Goal: Communication & Community: Answer question/provide support

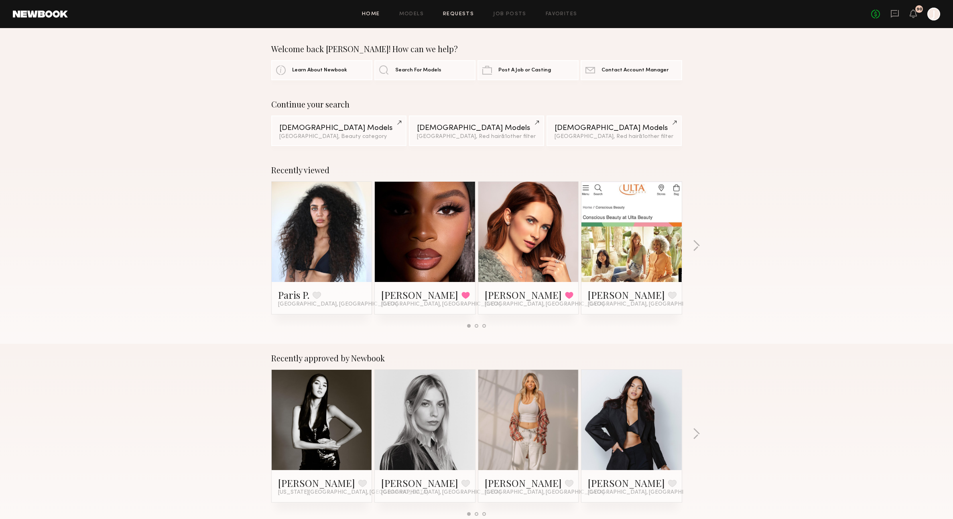
click at [460, 13] on link "Requests" at bounding box center [458, 14] width 31 height 5
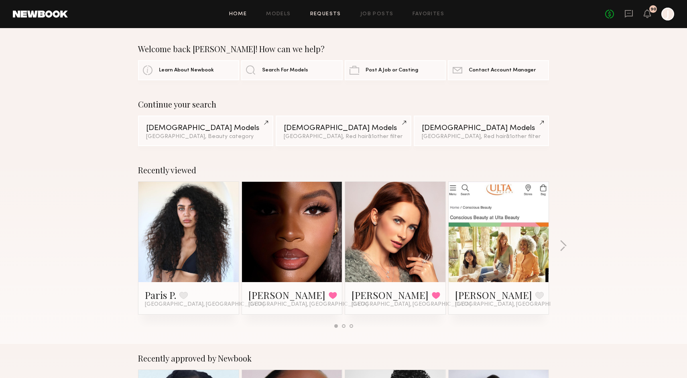
click at [320, 13] on link "Requests" at bounding box center [325, 14] width 31 height 5
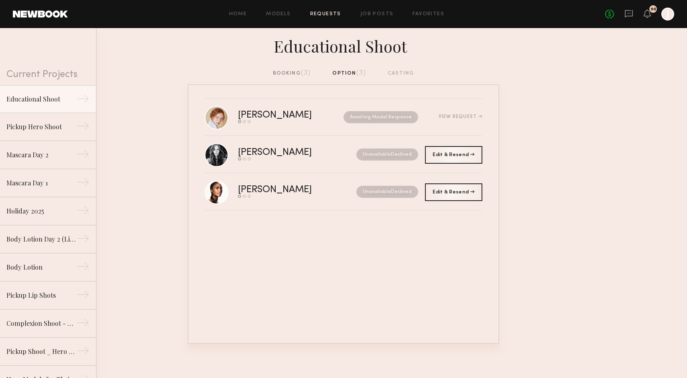
click at [319, 12] on link "Requests" at bounding box center [325, 14] width 31 height 5
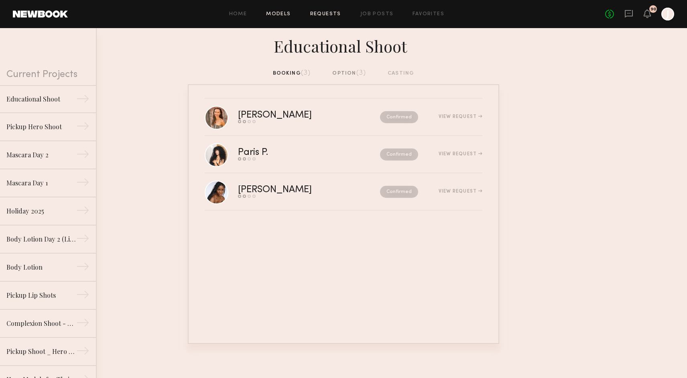
click at [280, 15] on link "Models" at bounding box center [278, 14] width 24 height 5
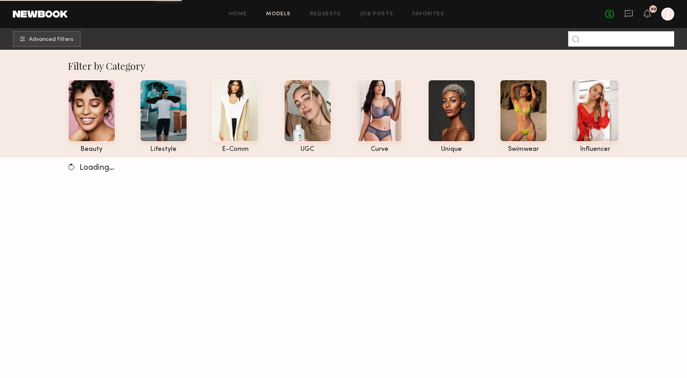
click at [606, 40] on input at bounding box center [621, 38] width 106 height 15
type input "****"
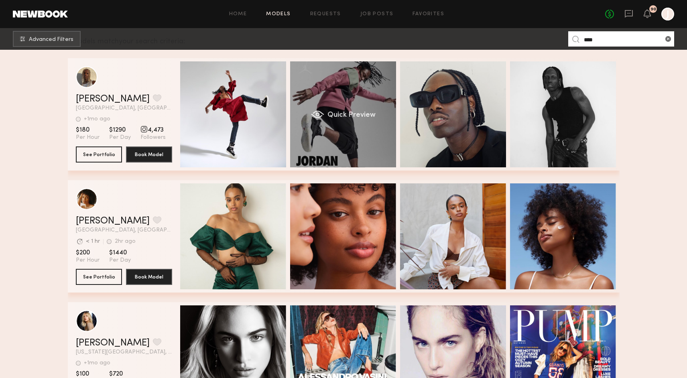
scroll to position [128, 0]
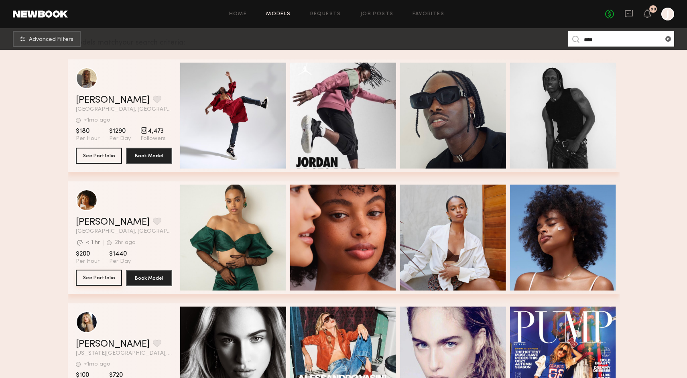
click at [100, 280] on button "See Portfolio" at bounding box center [99, 278] width 46 height 16
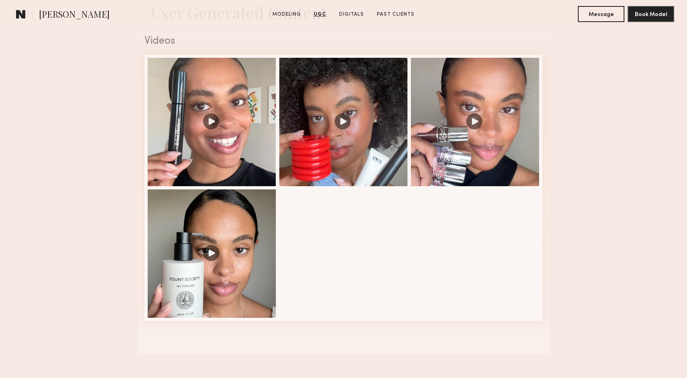
scroll to position [816, 0]
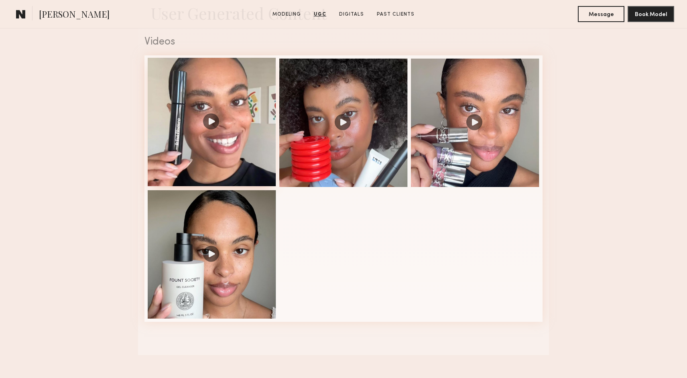
click at [260, 155] on div at bounding box center [212, 122] width 128 height 128
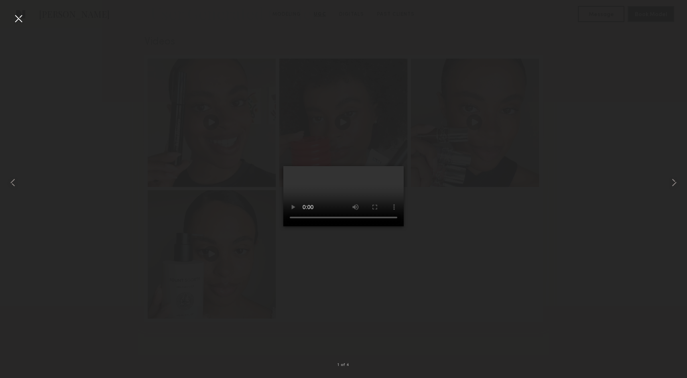
click at [525, 306] on div at bounding box center [343, 182] width 687 height 339
click at [22, 22] on div at bounding box center [18, 18] width 13 height 13
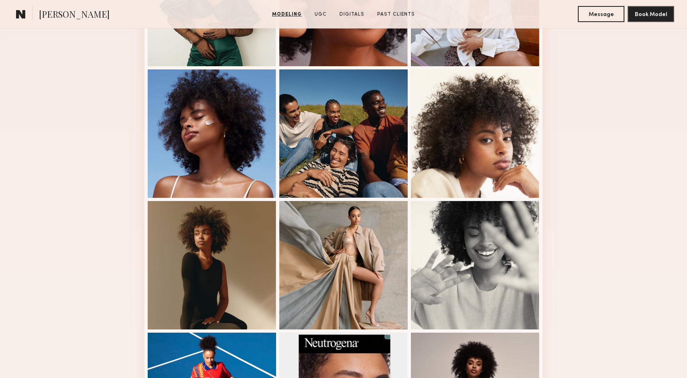
scroll to position [298, 0]
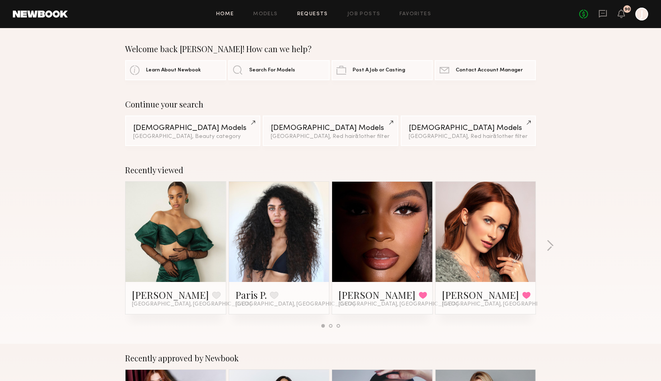
click at [310, 13] on link "Requests" at bounding box center [312, 14] width 31 height 5
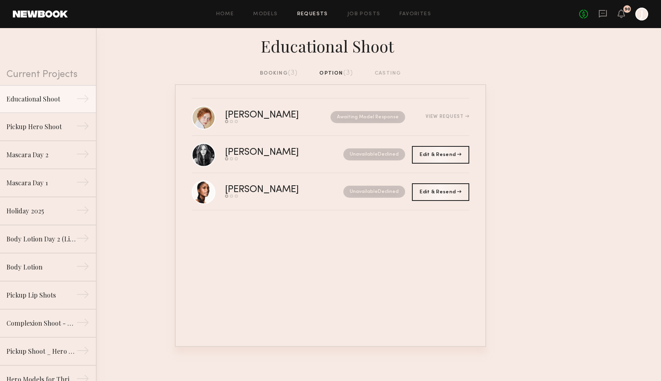
click at [308, 11] on div "Home Models Requests Job Posts Favorites Sign Out No fees up to $5,000 90 J" at bounding box center [358, 14] width 580 height 13
click at [301, 13] on link "Requests" at bounding box center [312, 14] width 31 height 5
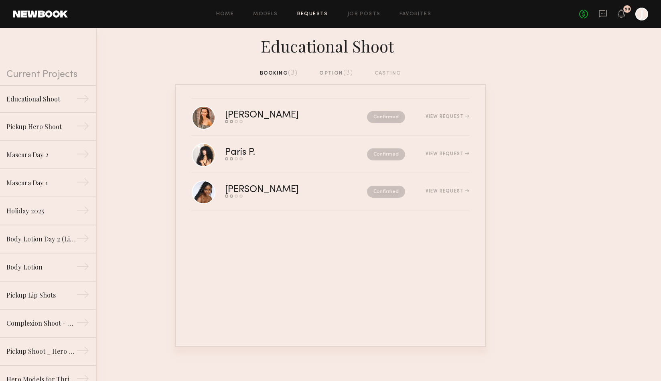
click at [237, 12] on div "Home Models Requests Job Posts Favorites Sign Out" at bounding box center [323, 14] width 511 height 5
click at [225, 13] on link "Home" at bounding box center [225, 14] width 18 height 5
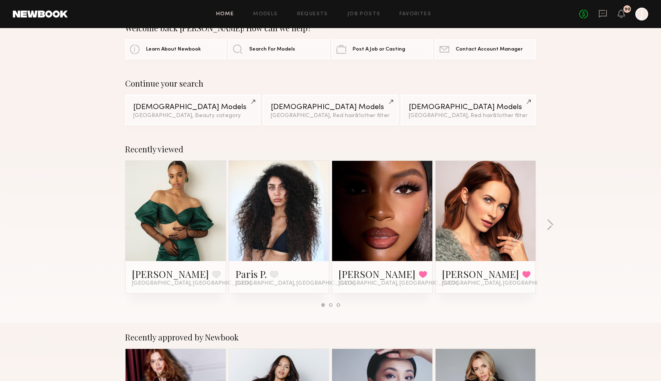
scroll to position [20, 0]
click at [212, 277] on button at bounding box center [216, 274] width 8 height 7
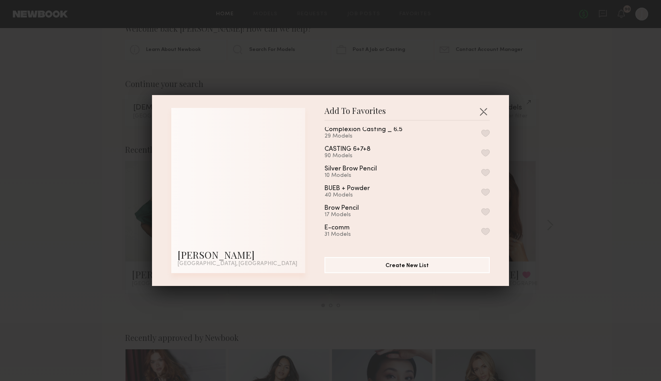
scroll to position [63, 0]
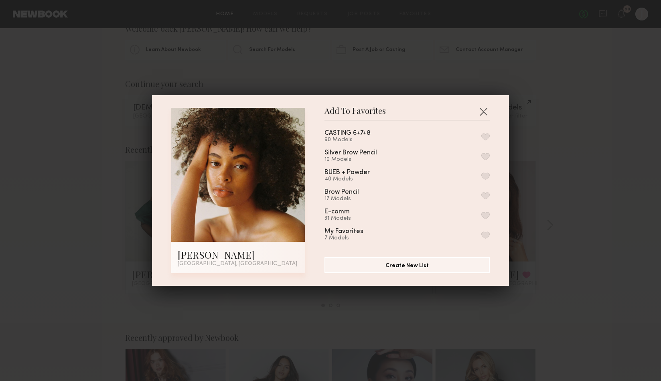
click at [485, 231] on button "button" at bounding box center [485, 234] width 8 height 7
click at [486, 212] on button "button" at bounding box center [485, 215] width 8 height 7
click at [587, 263] on div "Add To Favorites Demi G. Los Angeles, CA Add To Favorites Mascara Options 30 Mo…" at bounding box center [330, 190] width 661 height 381
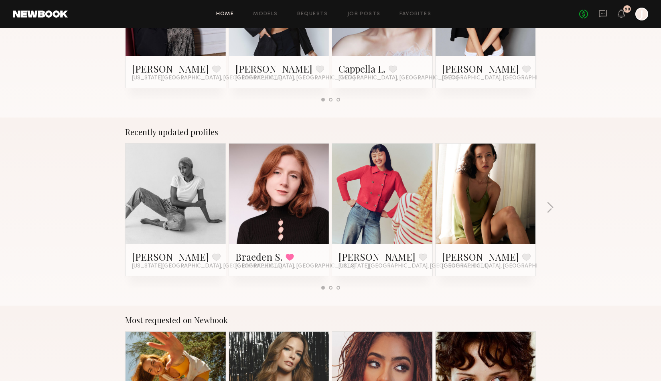
scroll to position [0, 0]
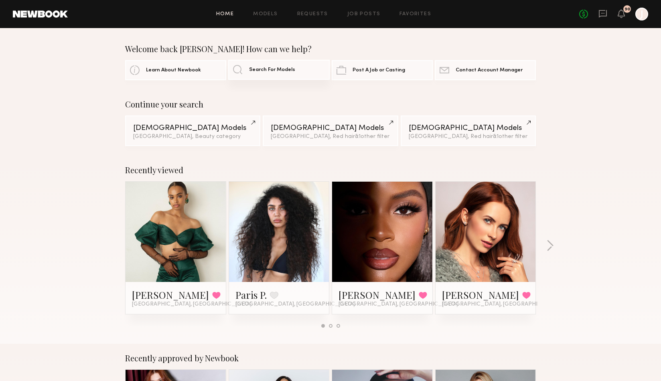
click at [272, 70] on span "Search For Models" at bounding box center [272, 69] width 46 height 5
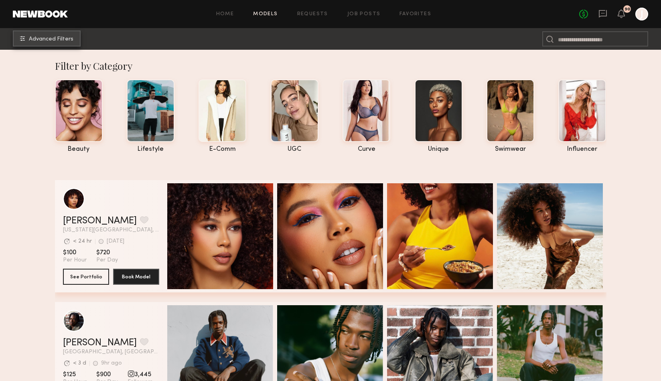
click at [67, 37] on span "Advanced Filters" at bounding box center [51, 40] width 45 height 6
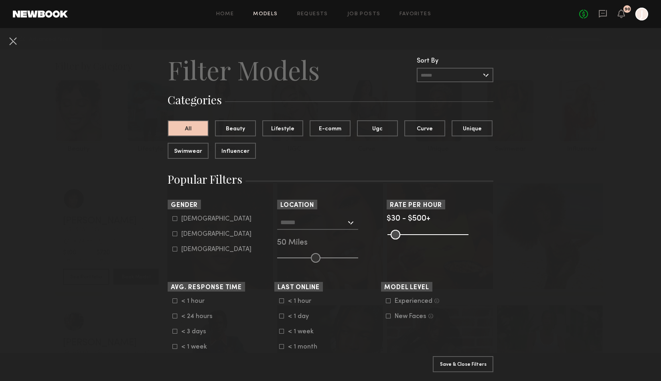
click at [348, 230] on div at bounding box center [317, 222] width 81 height 14
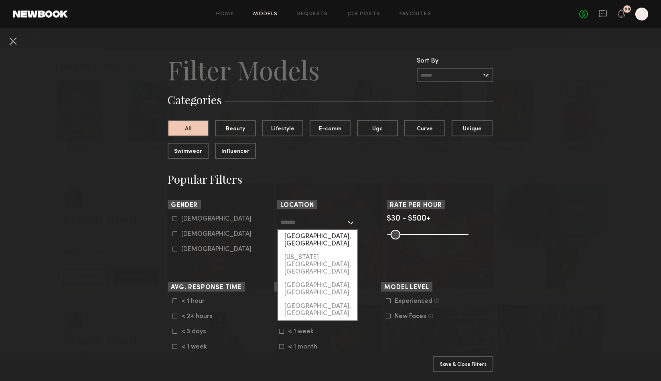
click at [331, 248] on div "[GEOGRAPHIC_DATA], [GEOGRAPHIC_DATA]" at bounding box center [317, 240] width 79 height 21
type input "**********"
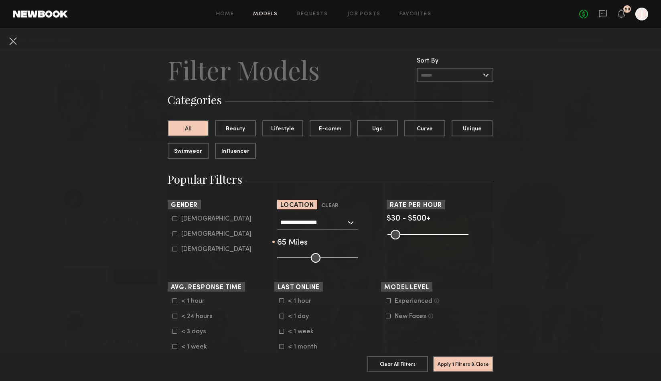
drag, startPoint x: 315, startPoint y: 266, endPoint x: 365, endPoint y: 266, distance: 50.9
type input "***"
click at [358, 263] on input "range" at bounding box center [317, 258] width 81 height 10
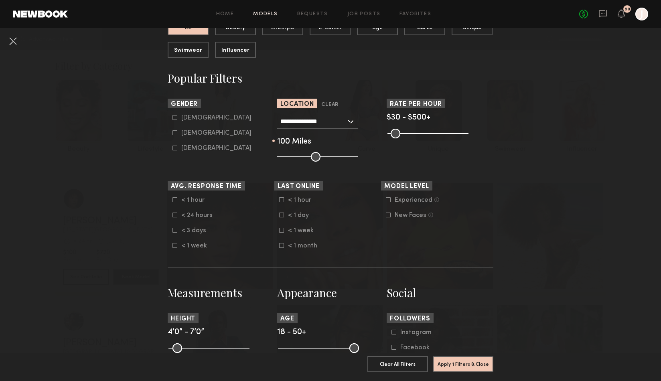
scroll to position [101, 0]
click at [174, 137] on common-framework-checkbox "Female" at bounding box center [223, 133] width 102 height 7
click at [175, 136] on icon at bounding box center [174, 133] width 5 height 5
type input "**"
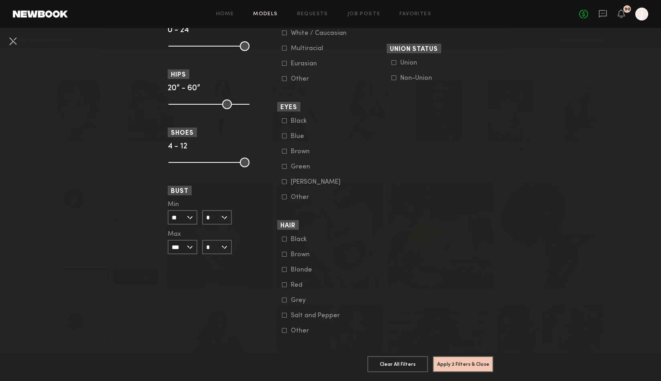
scroll to position [522, 0]
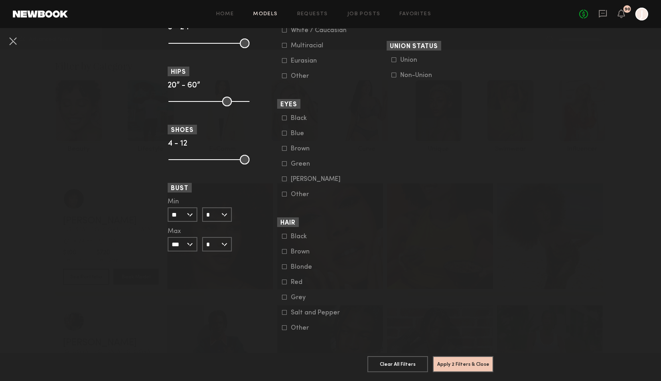
click at [294, 285] on div "Red" at bounding box center [306, 282] width 31 height 5
click at [471, 364] on button "Apply 3 Filters & Close" at bounding box center [463, 364] width 61 height 16
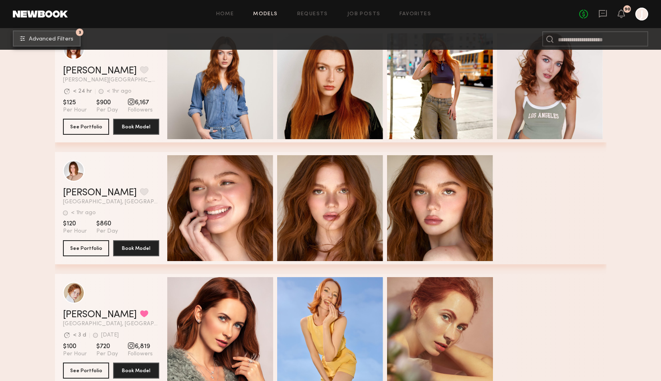
scroll to position [521, 0]
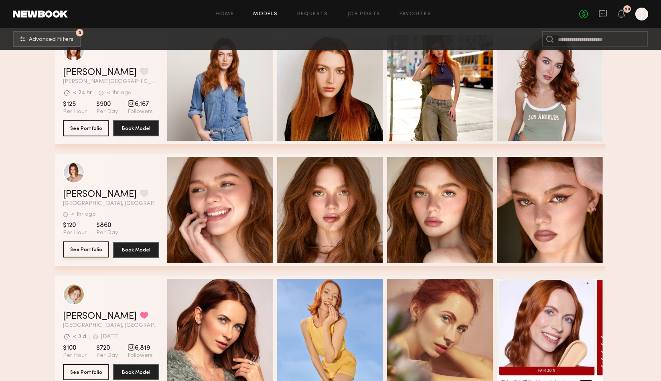
click at [93, 250] on button "See Portfolio" at bounding box center [86, 249] width 46 height 16
click at [311, 17] on div "Home Models Requests Job Posts Favorites Sign Out No fees up to $5,000 90 J" at bounding box center [358, 14] width 580 height 13
click at [301, 13] on link "Requests" at bounding box center [312, 14] width 31 height 5
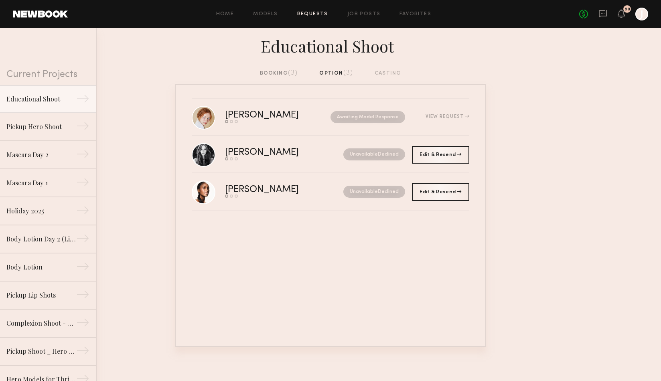
click at [269, 71] on div "booking (3)" at bounding box center [279, 73] width 38 height 9
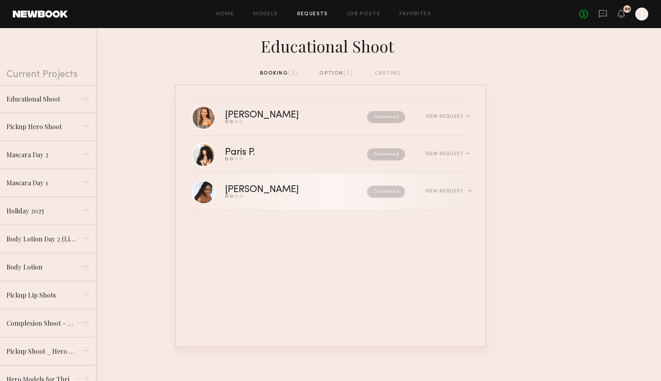
click at [333, 193] on div "Confirmed" at bounding box center [369, 192] width 72 height 12
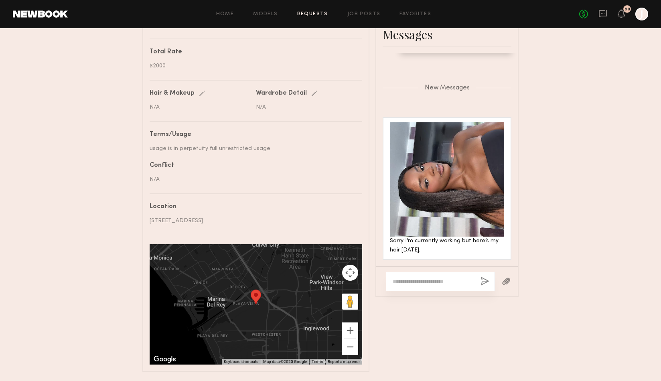
scroll to position [421, 0]
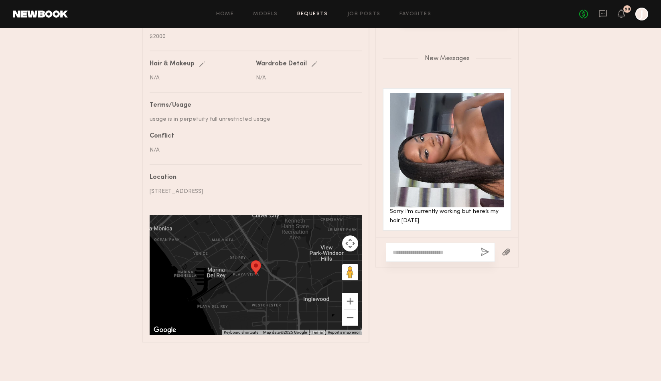
click at [443, 166] on div at bounding box center [447, 150] width 114 height 114
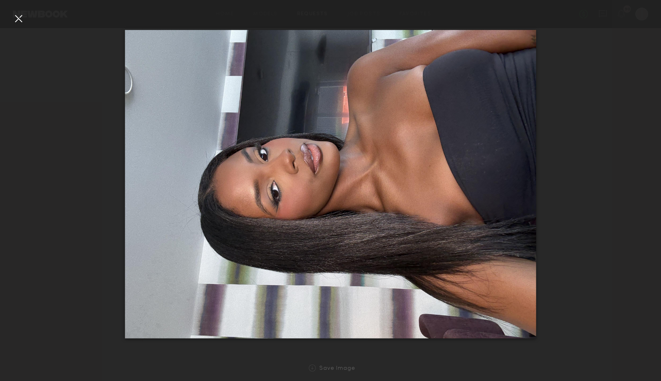
click at [20, 18] on div at bounding box center [18, 18] width 13 height 13
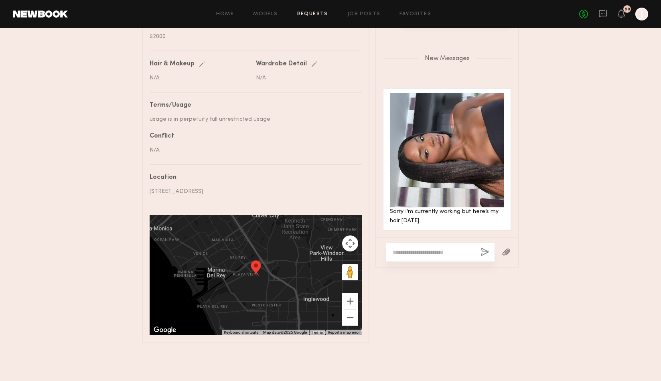
scroll to position [638, 0]
click at [439, 157] on div at bounding box center [447, 150] width 114 height 114
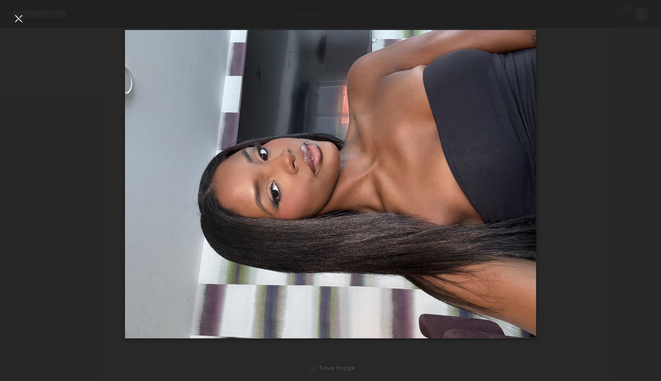
click at [15, 16] on div at bounding box center [18, 18] width 13 height 13
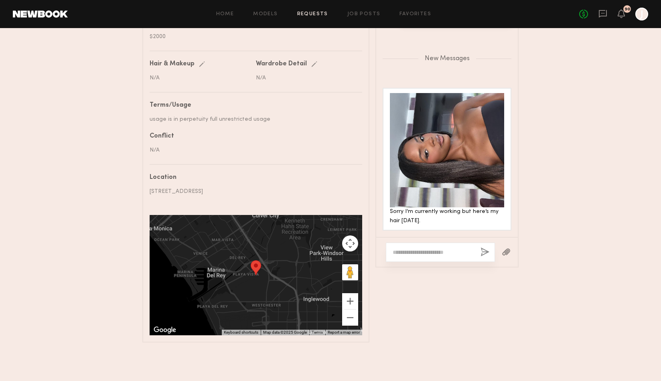
click at [414, 243] on div at bounding box center [440, 252] width 109 height 19
click at [410, 248] on textarea at bounding box center [433, 252] width 81 height 8
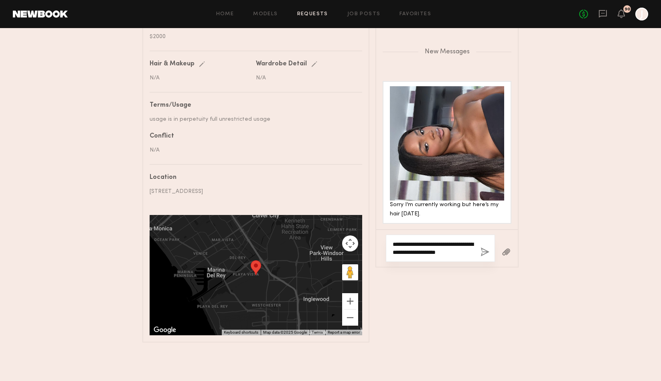
click at [411, 247] on textarea "**********" at bounding box center [433, 248] width 81 height 16
type textarea "**********"
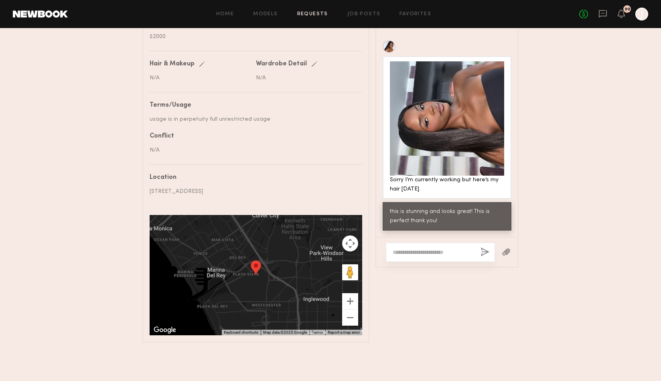
click at [503, 248] on button "button" at bounding box center [506, 253] width 9 height 10
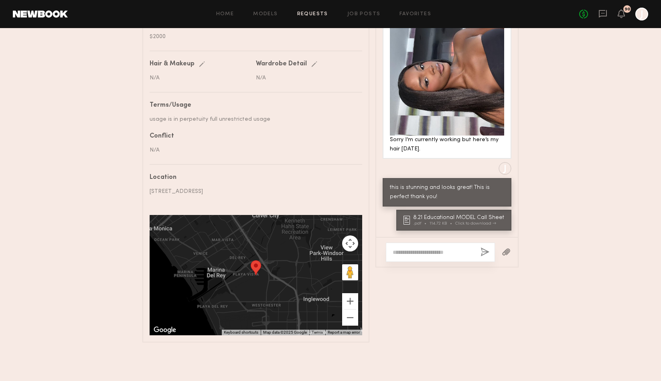
click at [418, 248] on textarea at bounding box center [433, 252] width 81 height 8
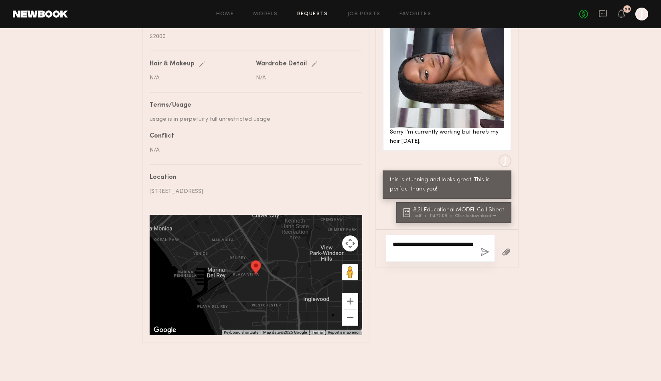
click at [403, 246] on textarea "**********" at bounding box center [433, 248] width 81 height 16
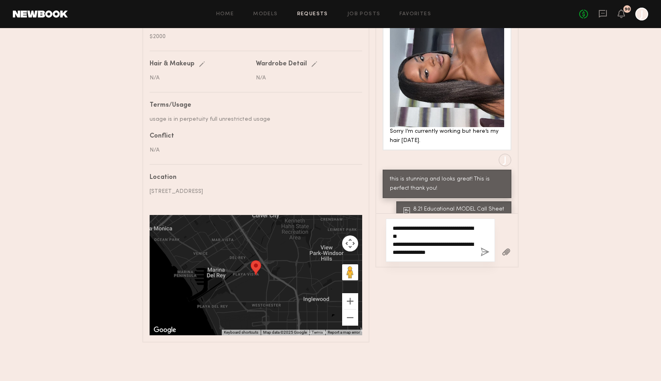
drag, startPoint x: 393, startPoint y: 220, endPoint x: 465, endPoint y: 249, distance: 76.9
click at [464, 249] on textarea "**********" at bounding box center [433, 240] width 81 height 32
click at [465, 249] on textarea "**********" at bounding box center [433, 240] width 81 height 32
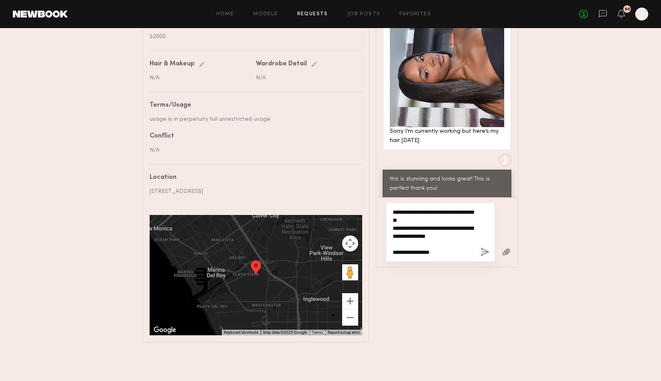
type textarea "**********"
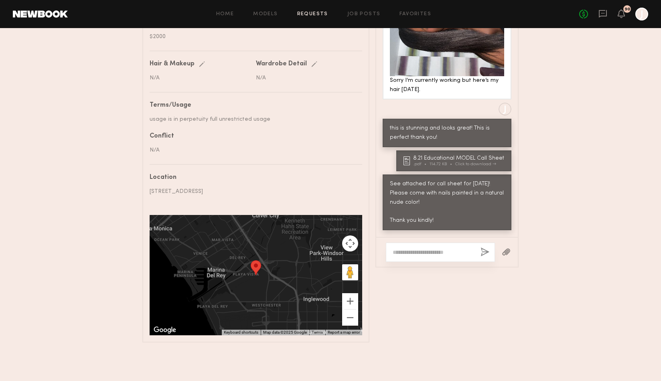
scroll to position [846, 0]
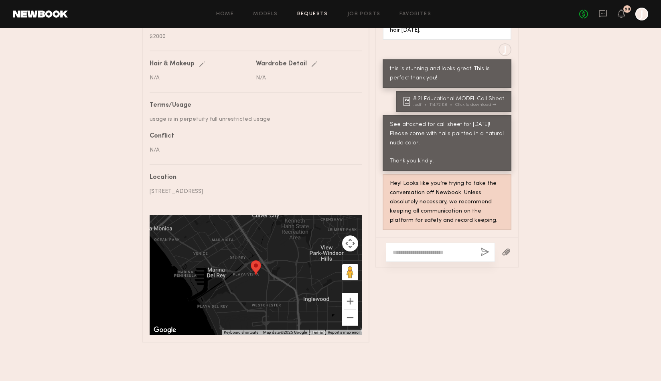
click at [313, 12] on link "Requests" at bounding box center [312, 14] width 31 height 5
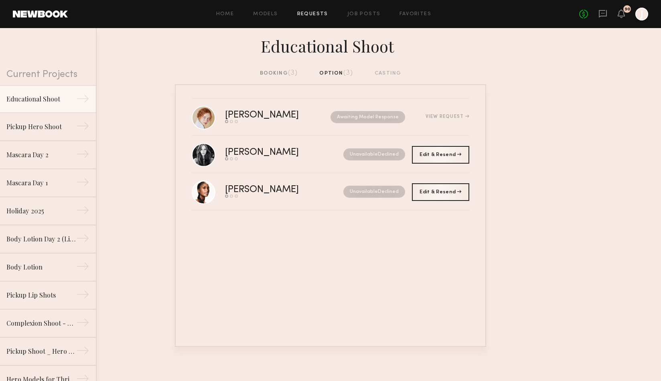
click at [278, 74] on div "booking (3)" at bounding box center [279, 73] width 38 height 9
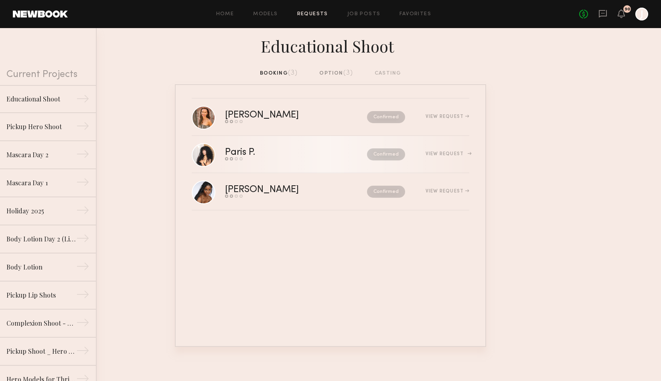
click at [296, 160] on div "Send request Model response Review hours worked Pay model" at bounding box center [268, 158] width 86 height 3
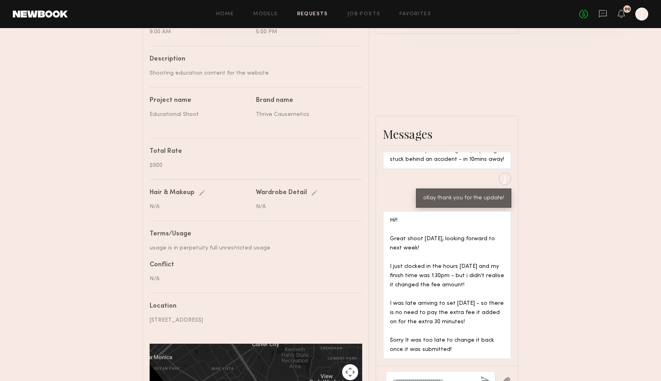
scroll to position [421, 0]
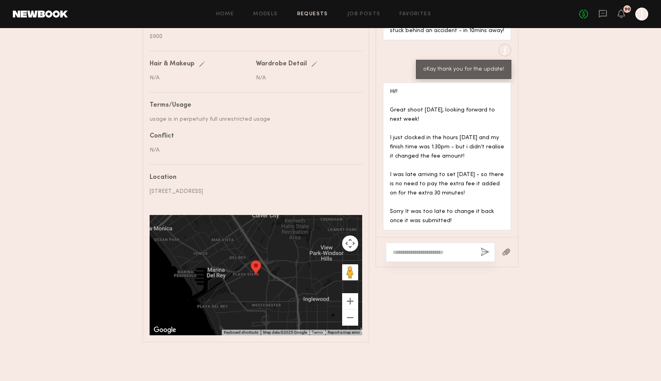
click at [507, 248] on button "button" at bounding box center [506, 253] width 9 height 10
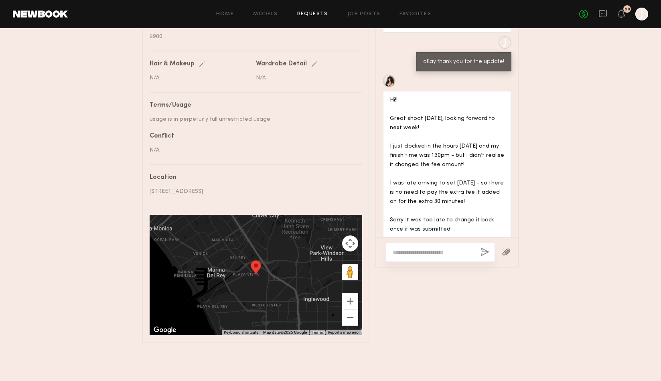
scroll to position [631, 0]
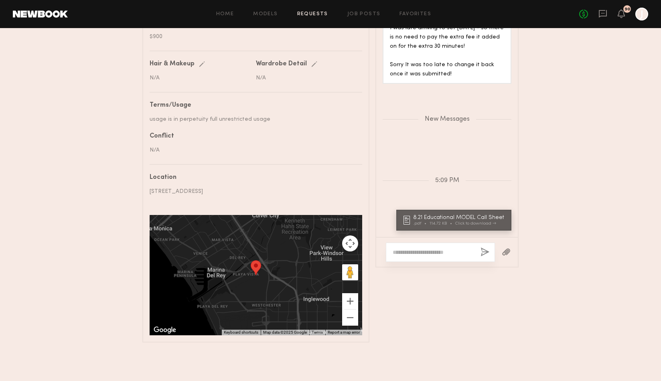
click at [408, 248] on textarea at bounding box center [433, 252] width 81 height 8
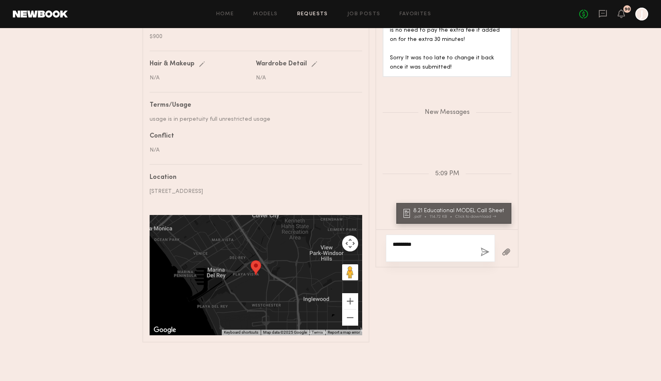
paste textarea "**********"
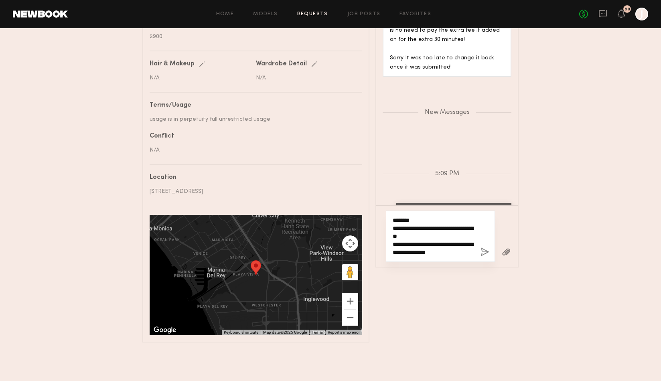
type textarea "**********"
click at [485, 248] on button "button" at bounding box center [485, 253] width 9 height 10
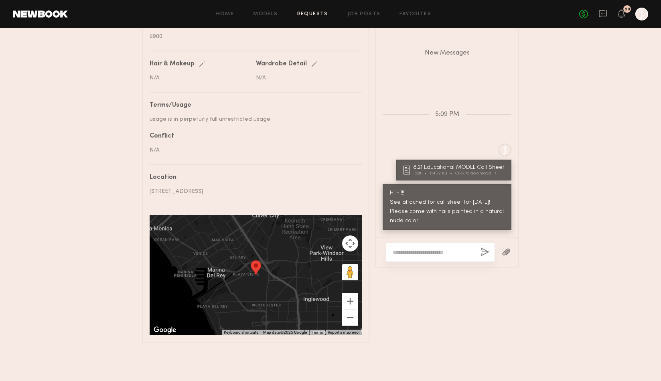
scroll to position [757, 0]
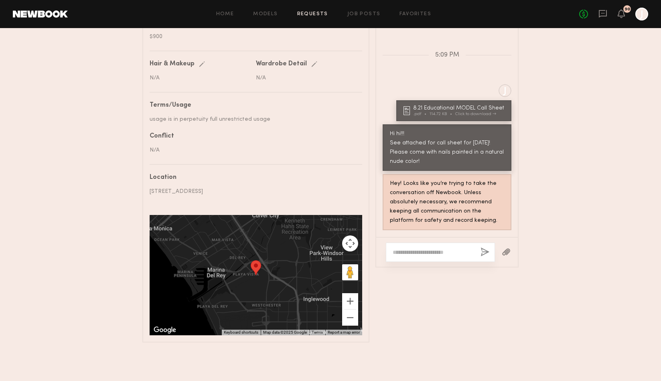
click at [312, 12] on link "Requests" at bounding box center [312, 14] width 31 height 5
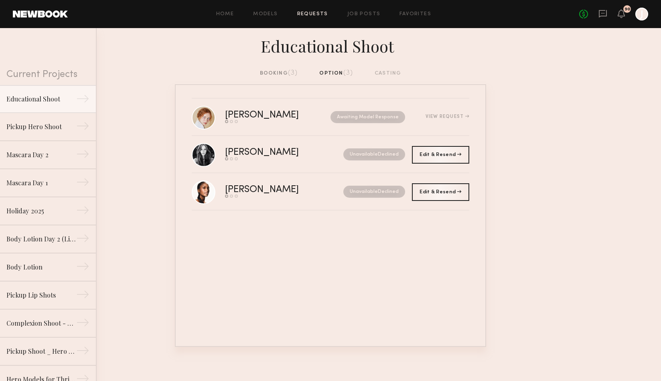
click at [280, 73] on div "booking (3)" at bounding box center [279, 73] width 38 height 9
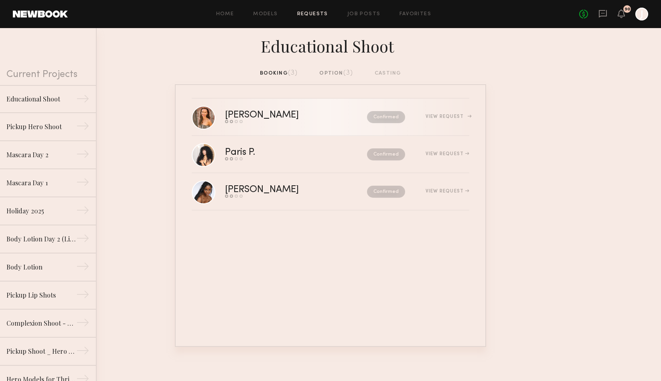
click at [303, 120] on div "Alessandra S." at bounding box center [279, 115] width 108 height 9
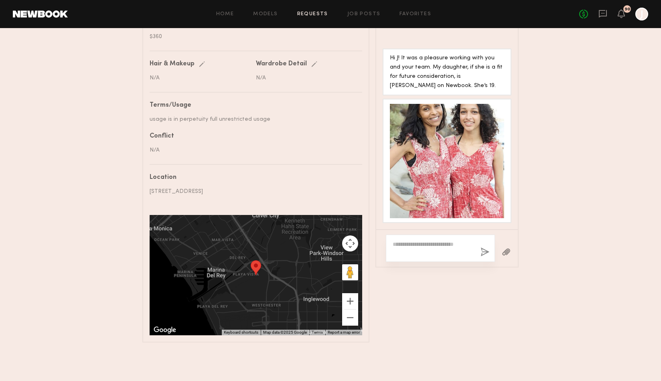
scroll to position [421, 0]
click at [506, 248] on button "button" at bounding box center [506, 253] width 9 height 10
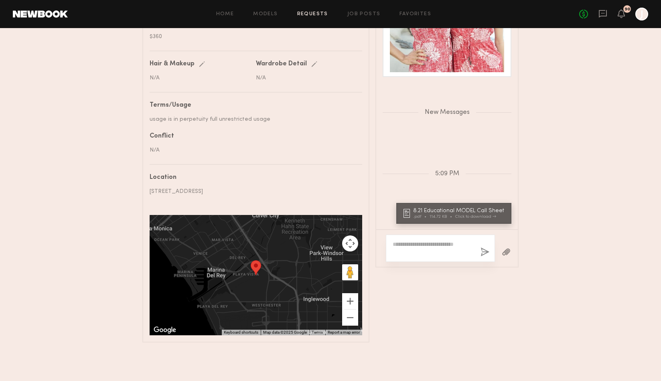
click at [416, 240] on textarea at bounding box center [433, 248] width 81 height 16
paste textarea "**********"
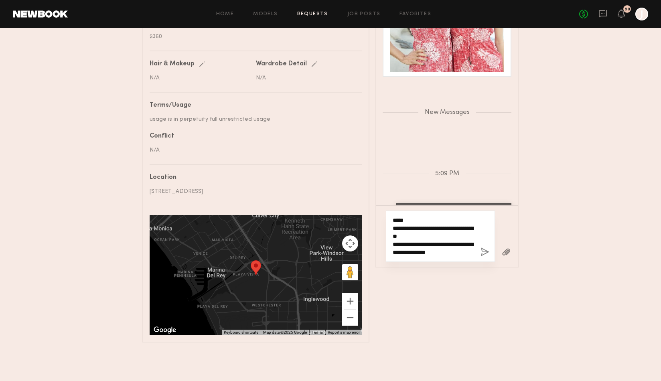
type textarea "**********"
click at [481, 248] on button "button" at bounding box center [485, 253] width 9 height 10
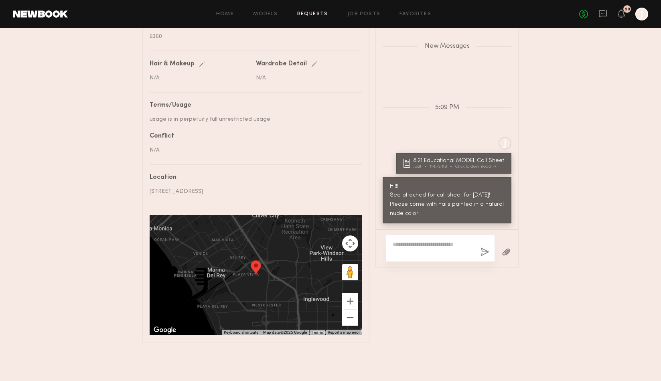
scroll to position [891, 0]
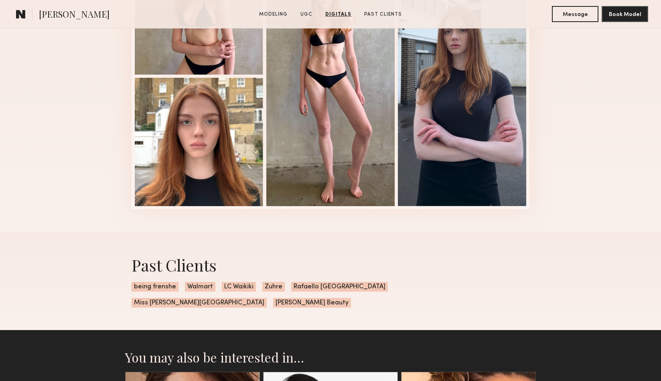
scroll to position [1309, 0]
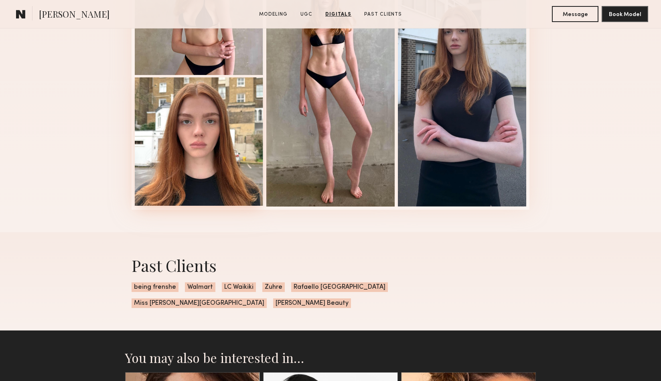
click at [208, 180] on div at bounding box center [199, 141] width 128 height 128
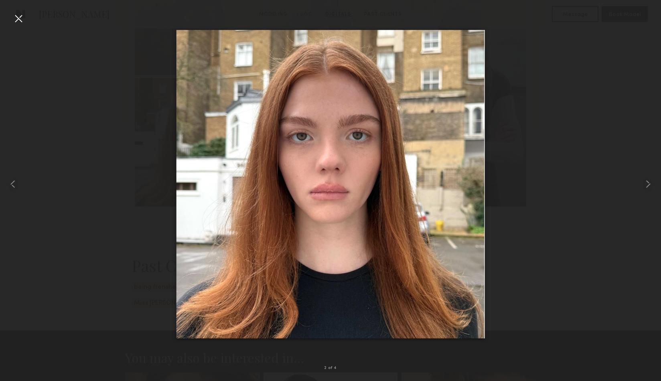
click at [18, 20] on div at bounding box center [18, 18] width 13 height 13
